Goal: Transaction & Acquisition: Purchase product/service

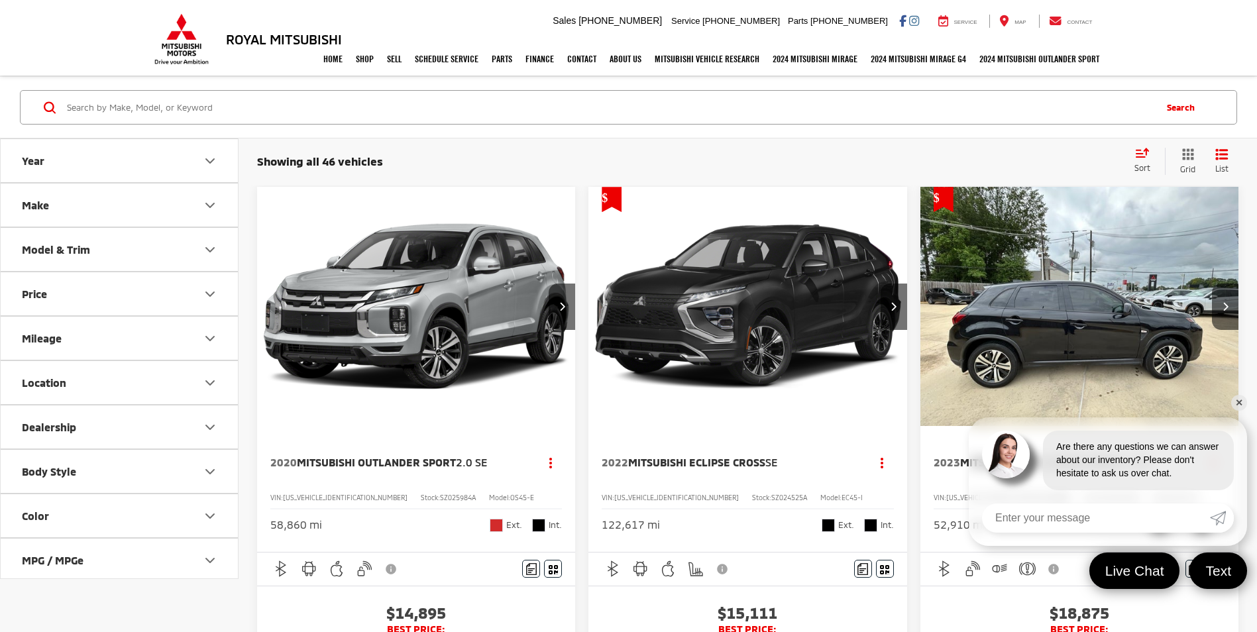
click at [217, 302] on button "Price" at bounding box center [120, 293] width 239 height 43
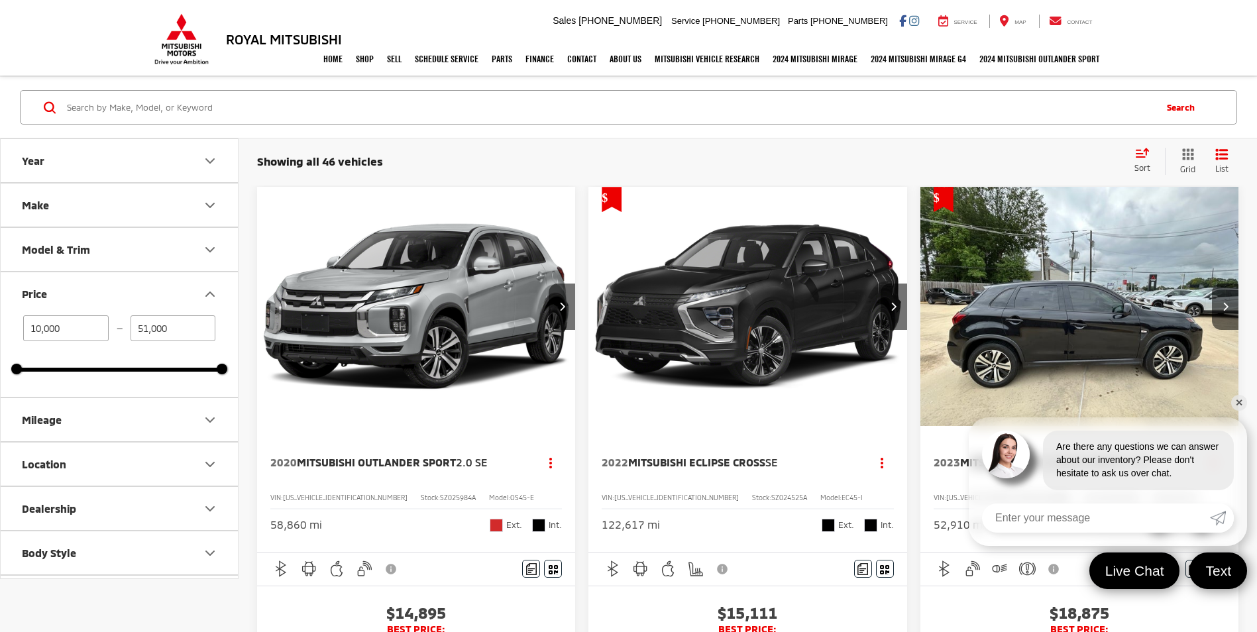
drag, startPoint x: 193, startPoint y: 327, endPoint x: 123, endPoint y: 341, distance: 71.7
click at [123, 341] on div "10,000 — 51,000" at bounding box center [119, 328] width 205 height 26
click at [173, 323] on input "51,000" at bounding box center [173, 328] width 85 height 26
drag, startPoint x: 174, startPoint y: 324, endPoint x: 88, endPoint y: 325, distance: 86.1
click at [88, 325] on div "10,000 — 51,000" at bounding box center [119, 328] width 205 height 26
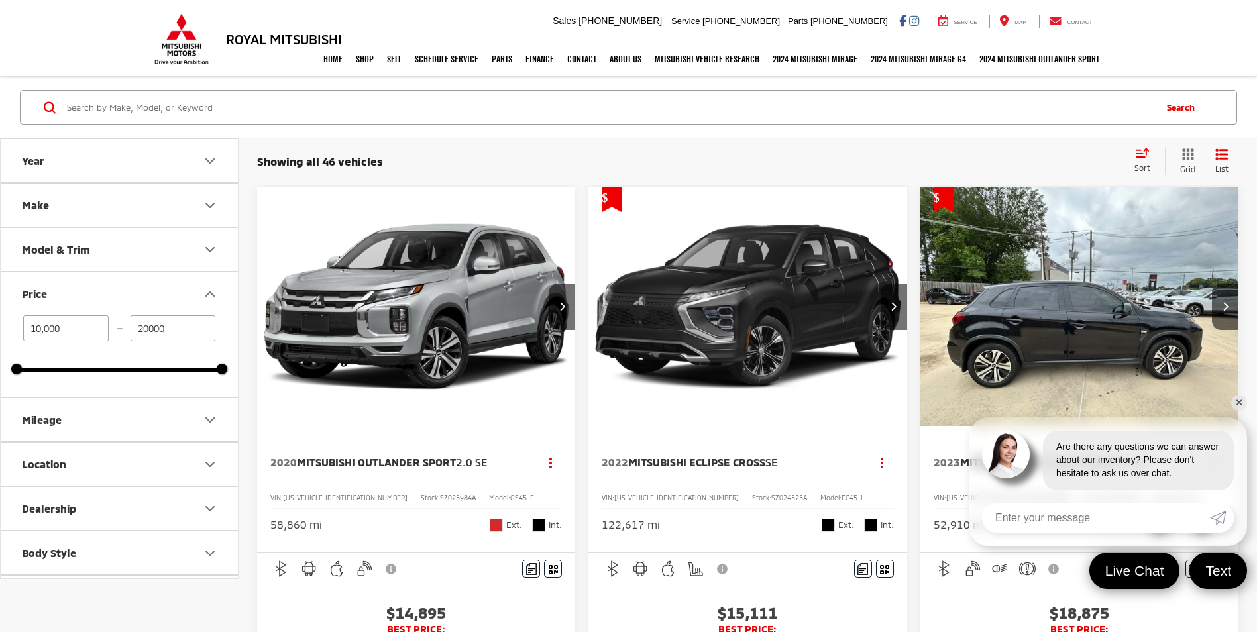
type input "20,000"
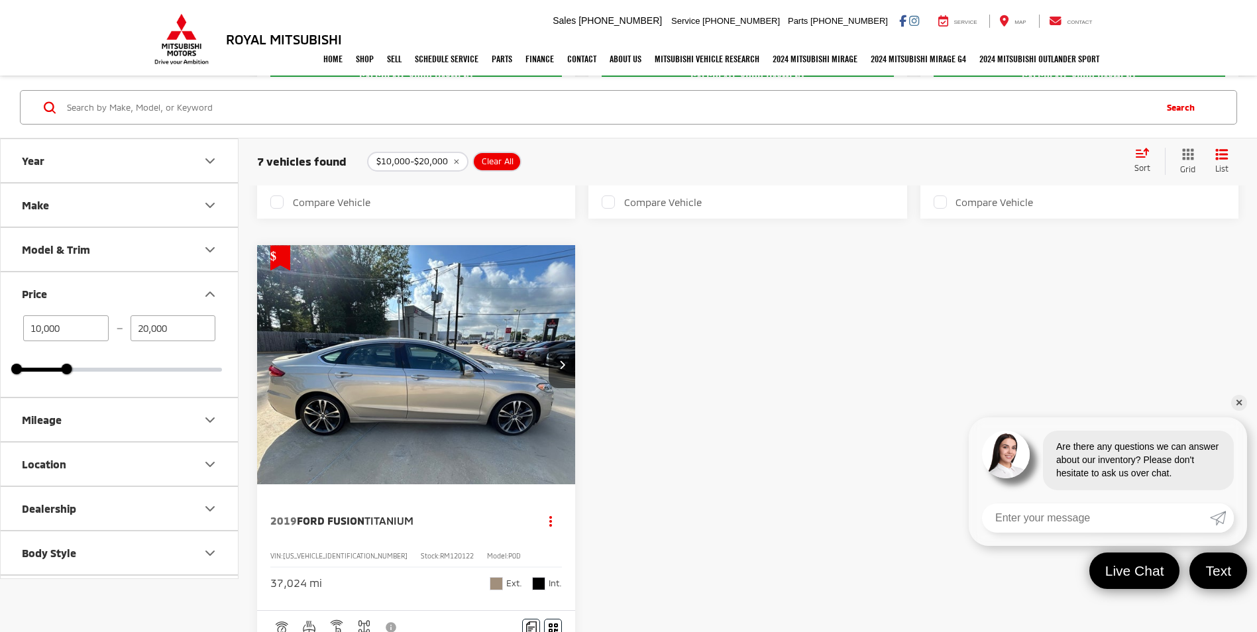
scroll to position [1126, 0]
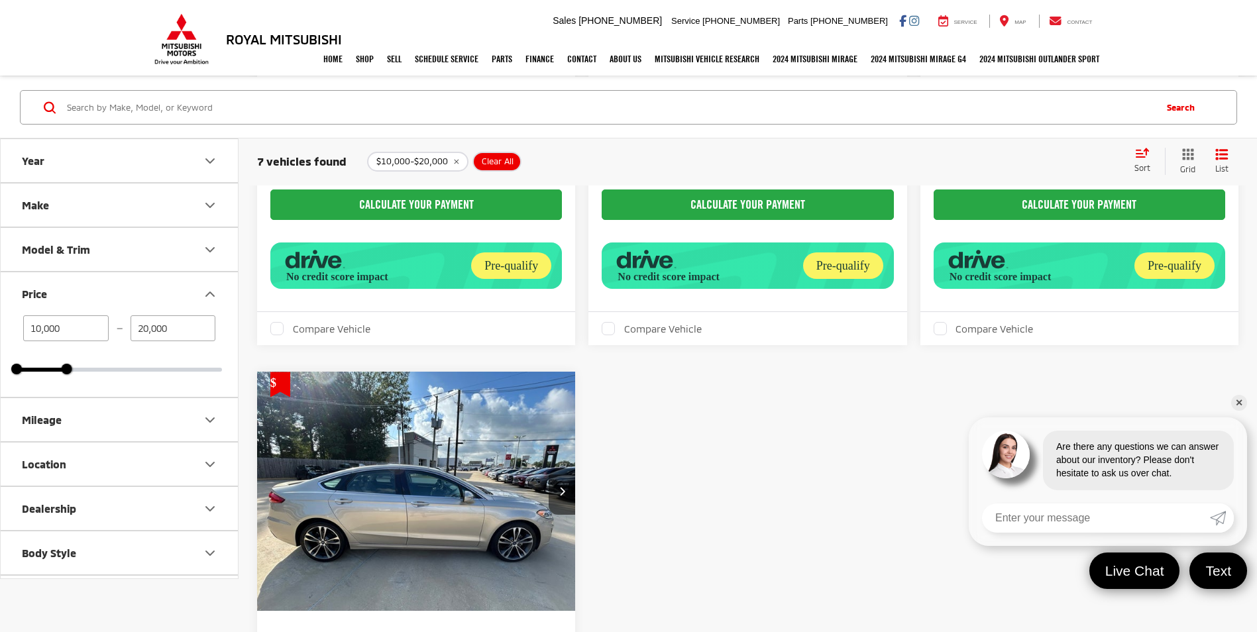
click at [551, 440] on img "2019 Ford Fusion Titanium 0" at bounding box center [416, 492] width 320 height 240
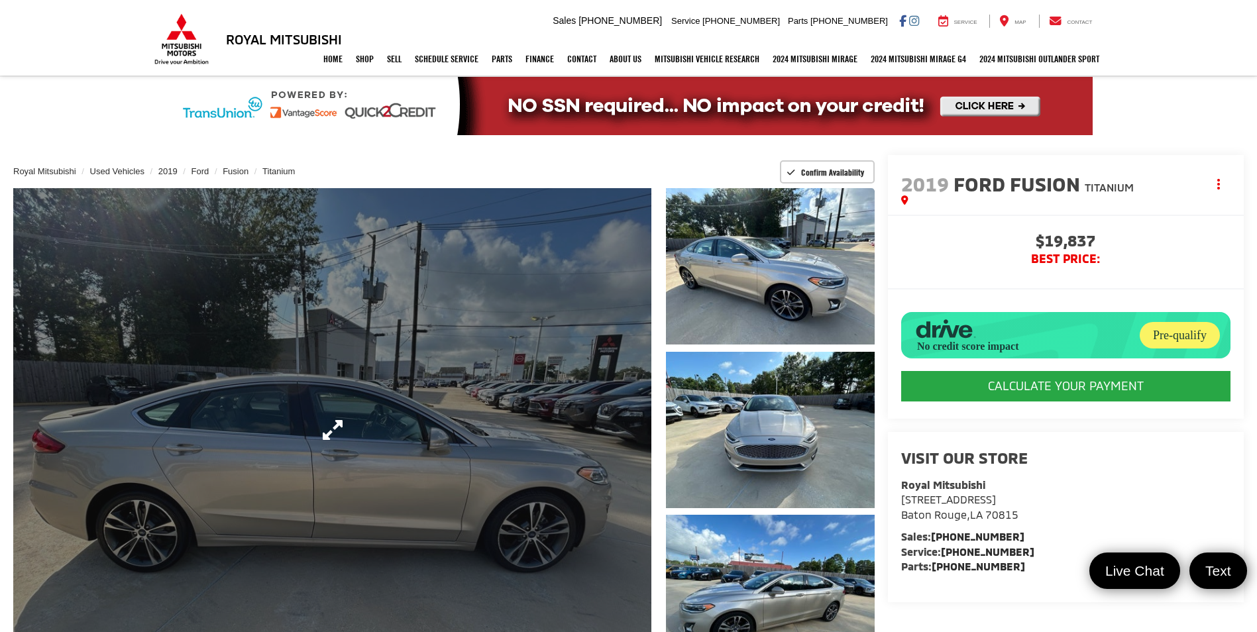
click at [531, 376] on link "Expand Photo 0" at bounding box center [332, 429] width 638 height 483
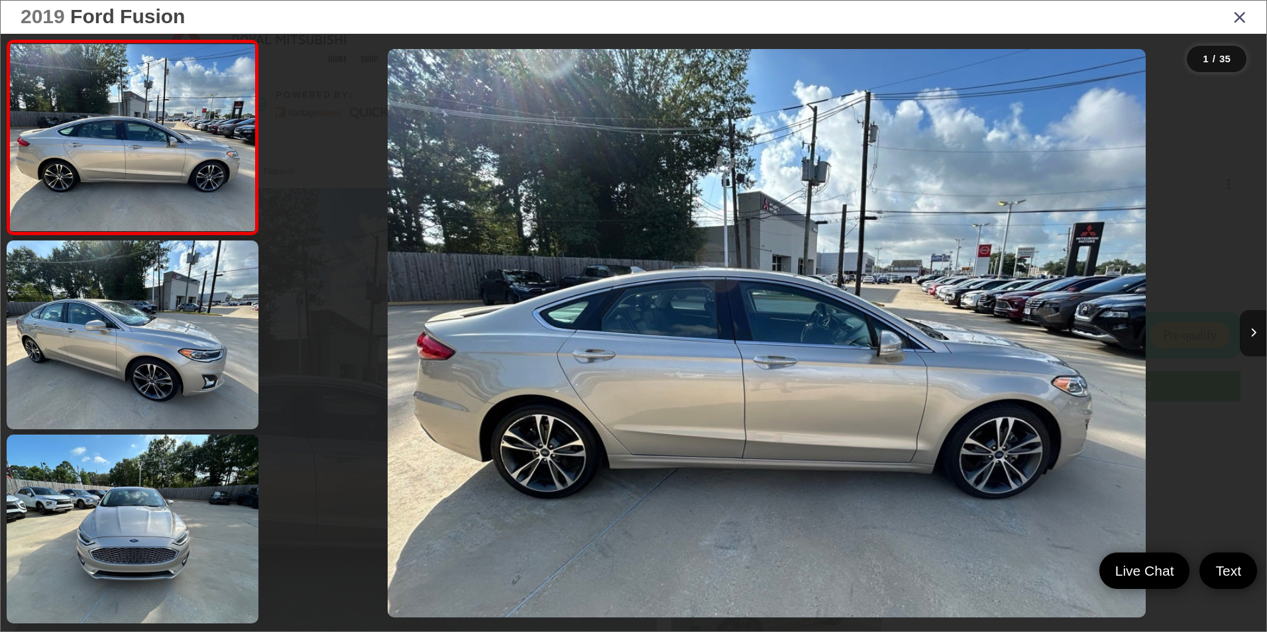
click at [1032, 268] on div at bounding box center [1141, 333] width 250 height 599
click at [1027, 255] on div at bounding box center [1141, 333] width 250 height 599
click at [1022, 239] on div at bounding box center [1141, 333] width 250 height 599
drag, startPoint x: 1236, startPoint y: 13, endPoint x: 994, endPoint y: 75, distance: 250.2
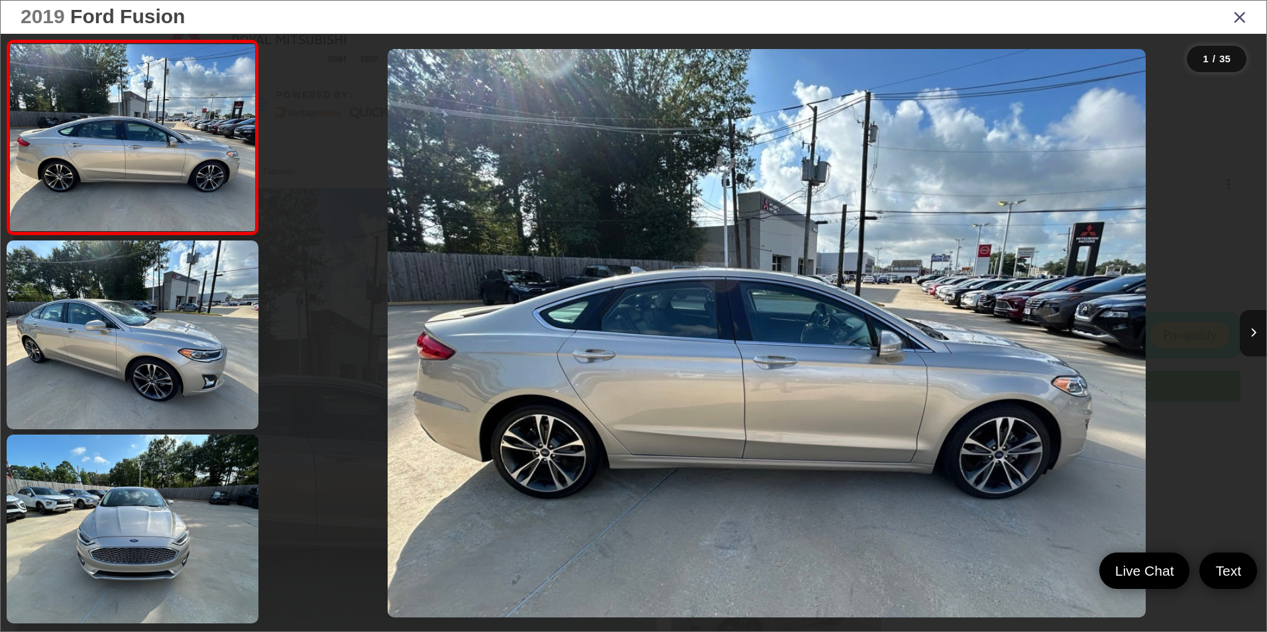
click at [1236, 12] on icon "Close gallery" at bounding box center [1239, 16] width 13 height 17
